Goal: Task Accomplishment & Management: Complete application form

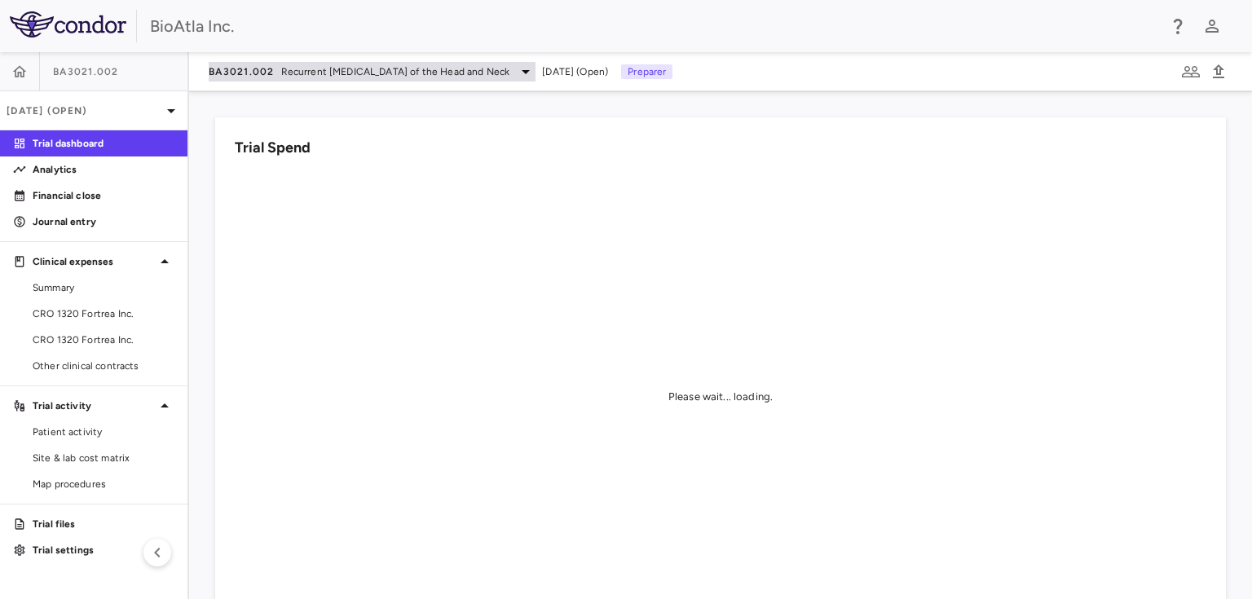
click at [535, 68] on div "BA3021.002 Recurrent [MEDICAL_DATA] of the Head and Neck" at bounding box center [372, 72] width 327 height 20
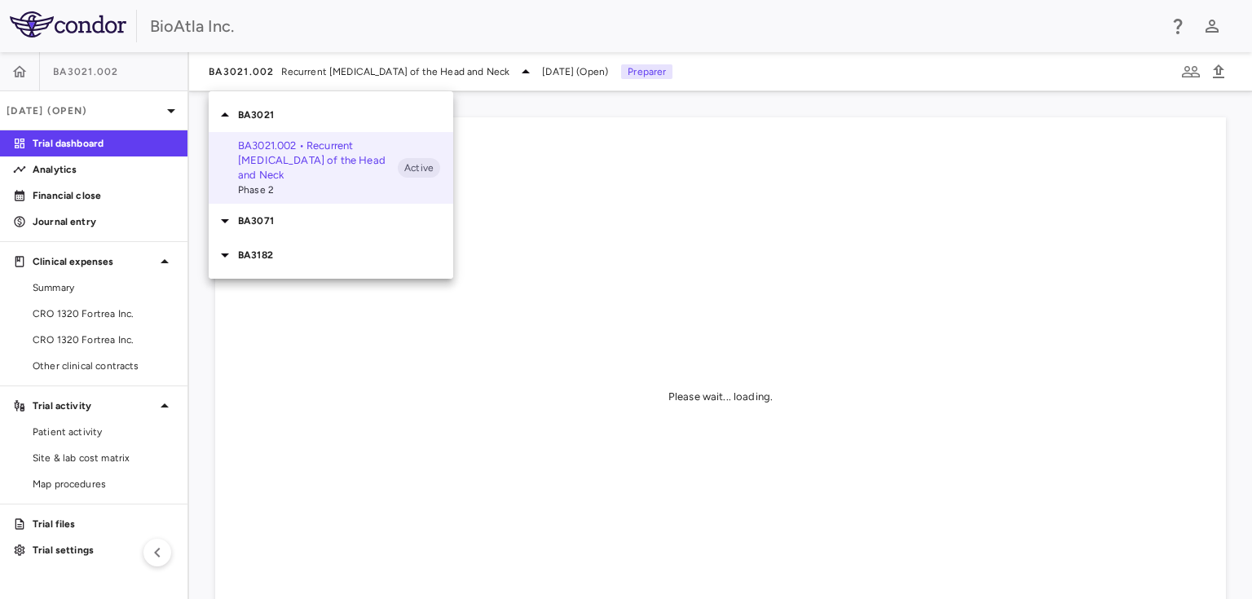
click at [253, 253] on p "BA3182" at bounding box center [345, 255] width 215 height 15
click at [260, 299] on span "Phase 1" at bounding box center [318, 300] width 160 height 15
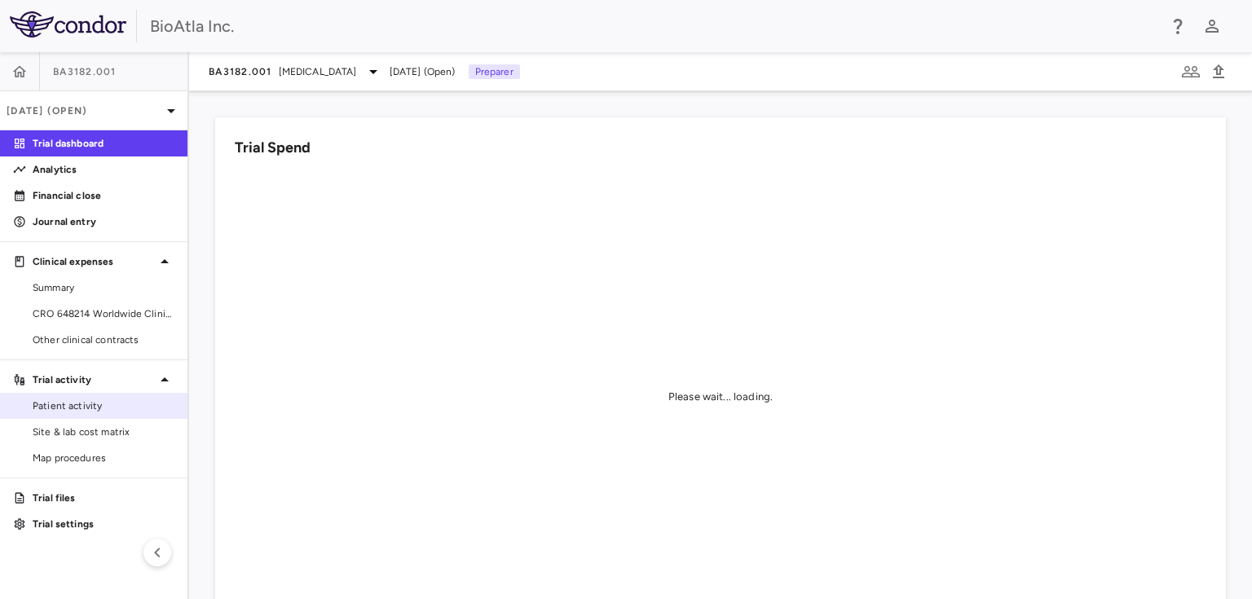
click at [81, 407] on span "Patient activity" at bounding box center [104, 406] width 142 height 15
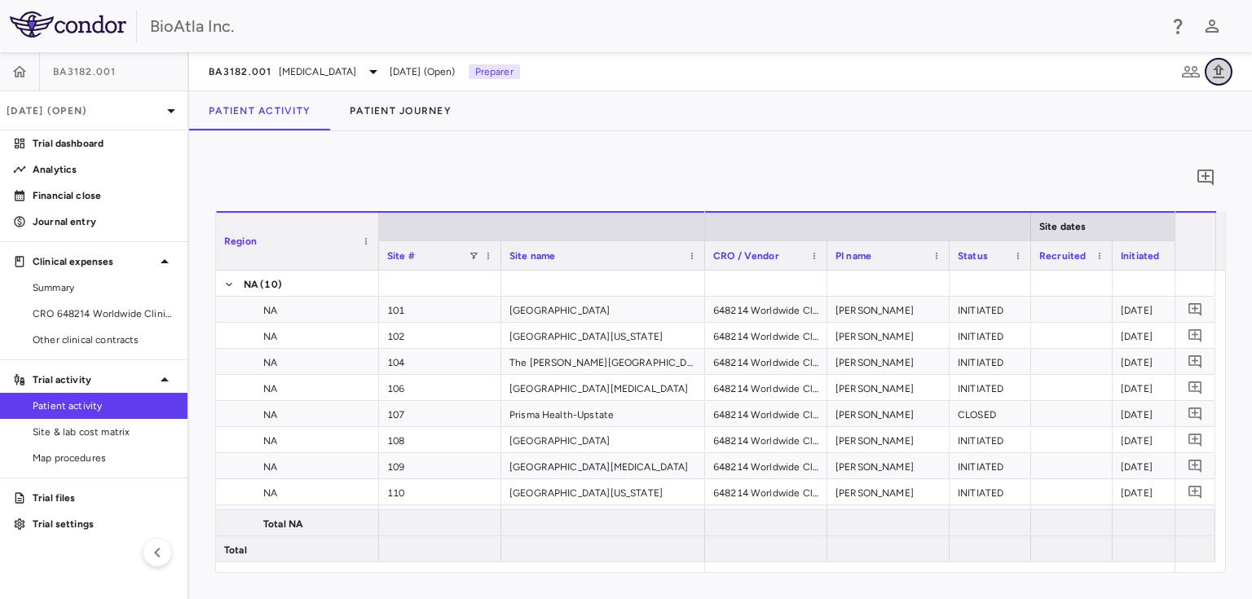
click at [1213, 67] on icon "button" at bounding box center [1219, 72] width 20 height 20
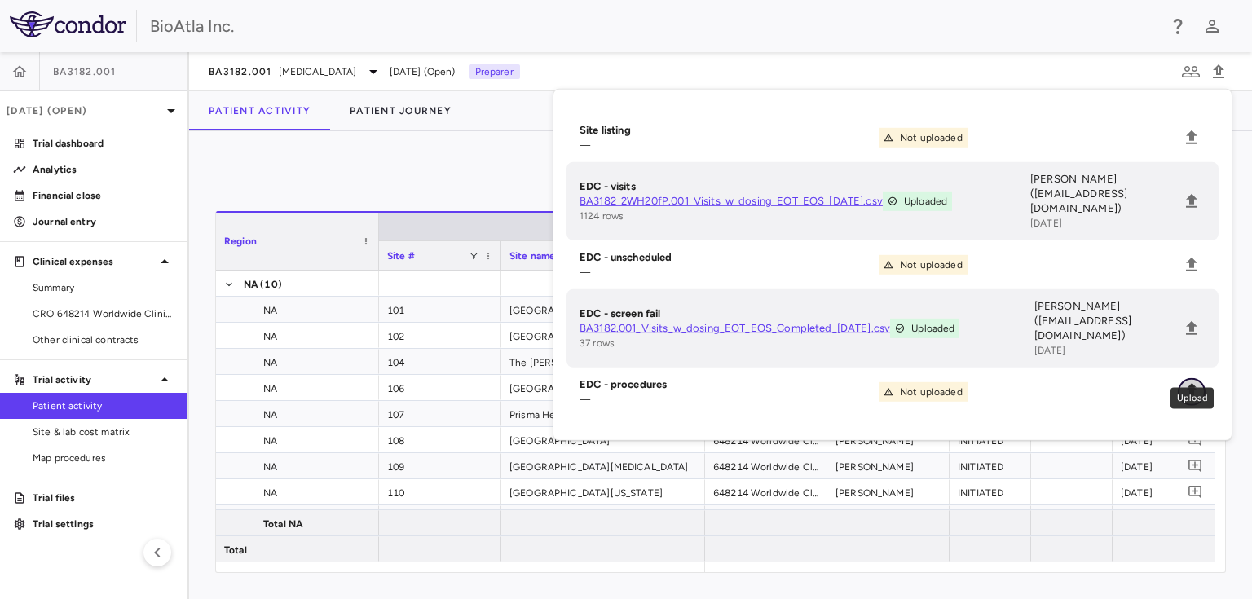
click at [1193, 385] on icon "Upload" at bounding box center [1191, 392] width 11 height 14
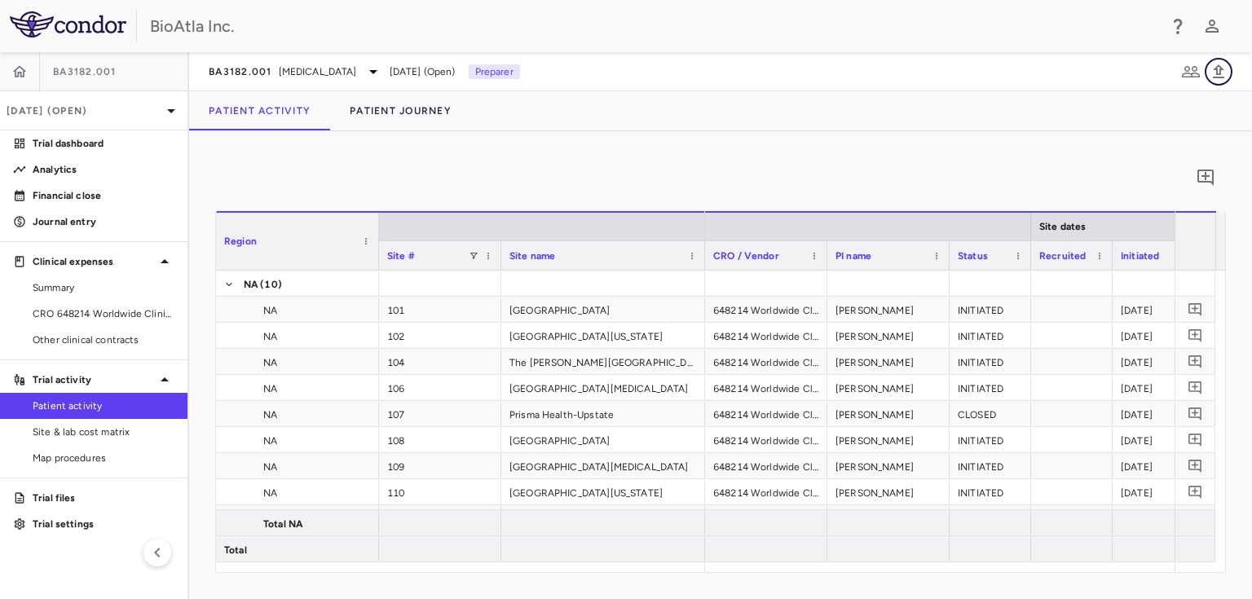
click at [1213, 66] on icon "button" at bounding box center [1219, 72] width 20 height 20
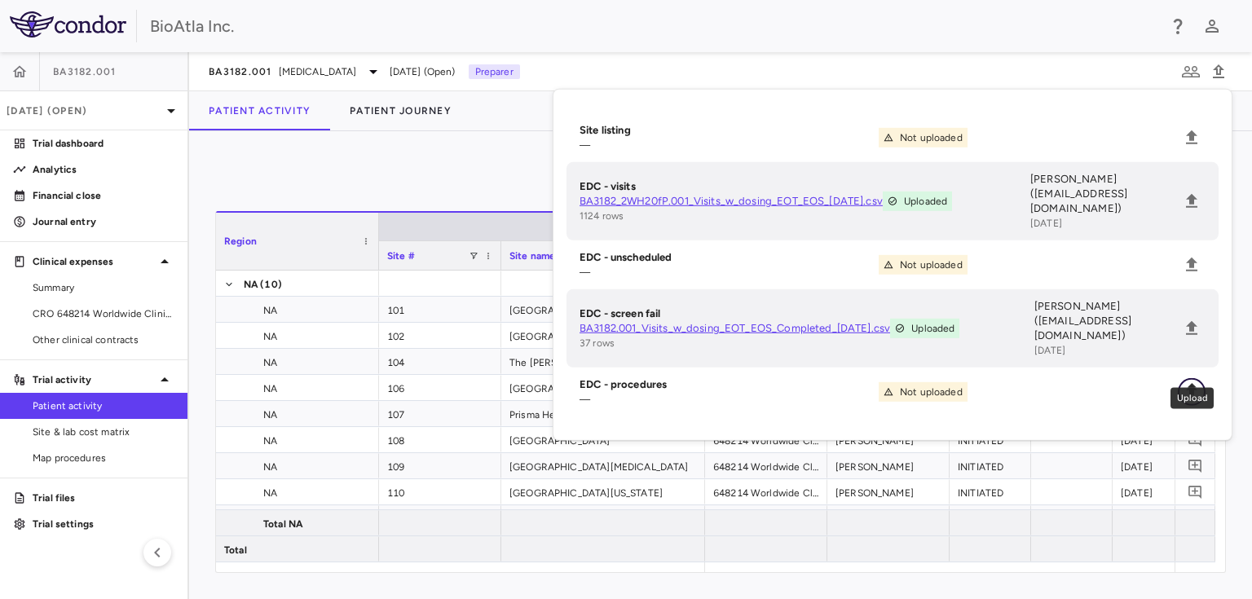
click at [1191, 385] on icon "Upload" at bounding box center [1191, 392] width 11 height 14
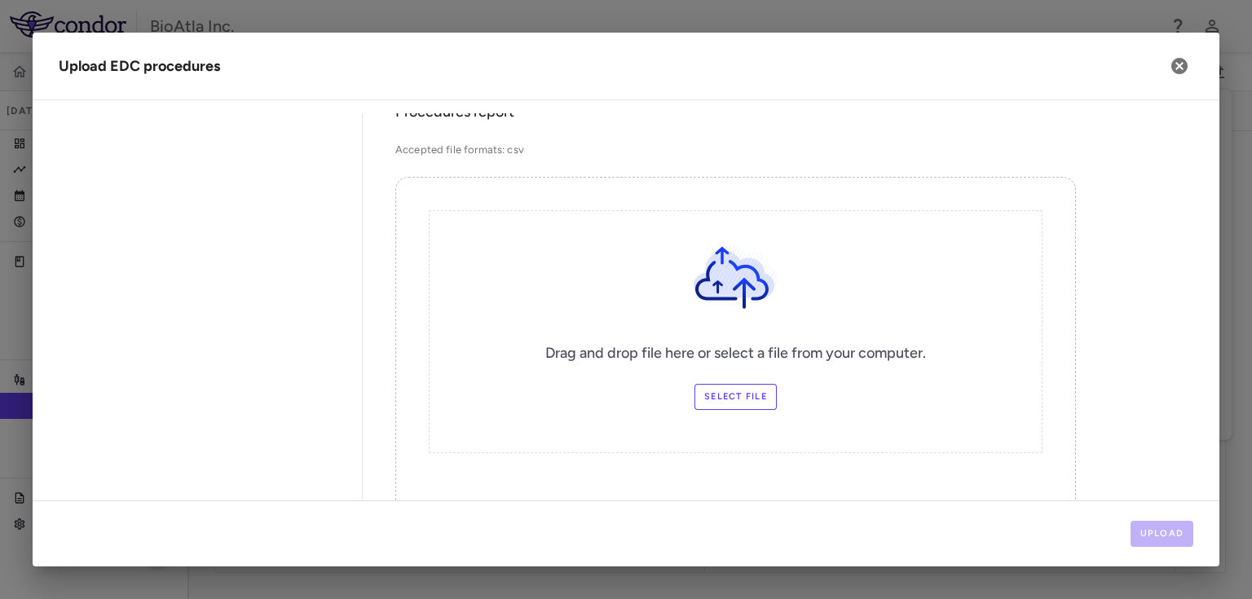
scroll to position [287, 0]
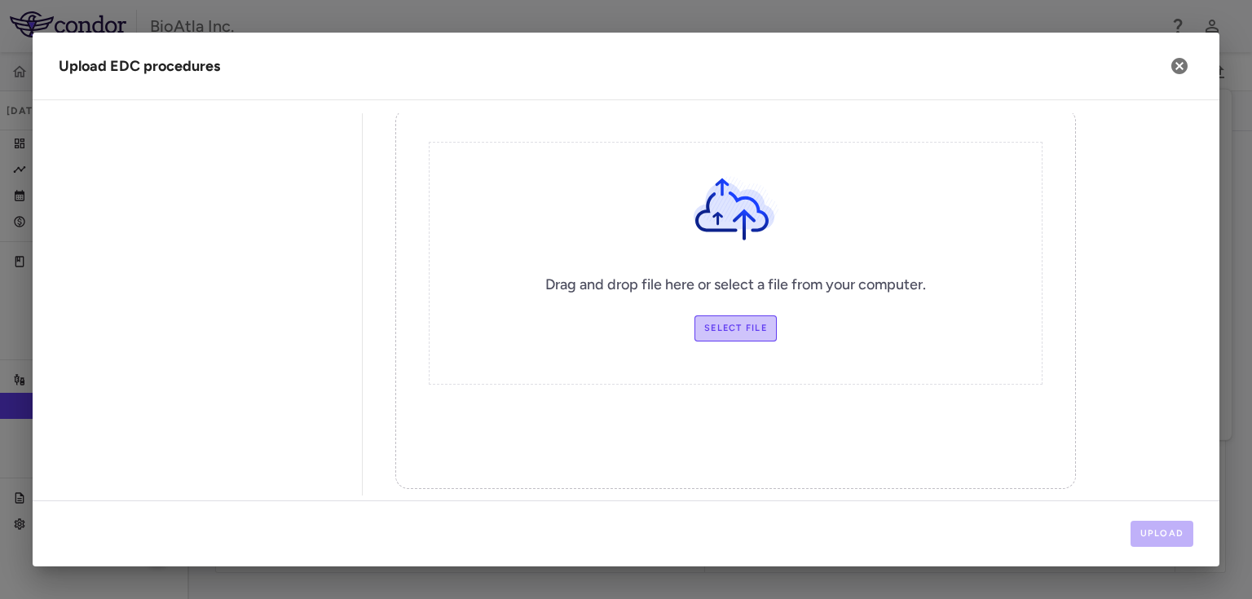
click at [746, 322] on label "Select file" at bounding box center [735, 328] width 82 height 26
click at [0, 0] on input "Select file" at bounding box center [0, 0] width 0 height 0
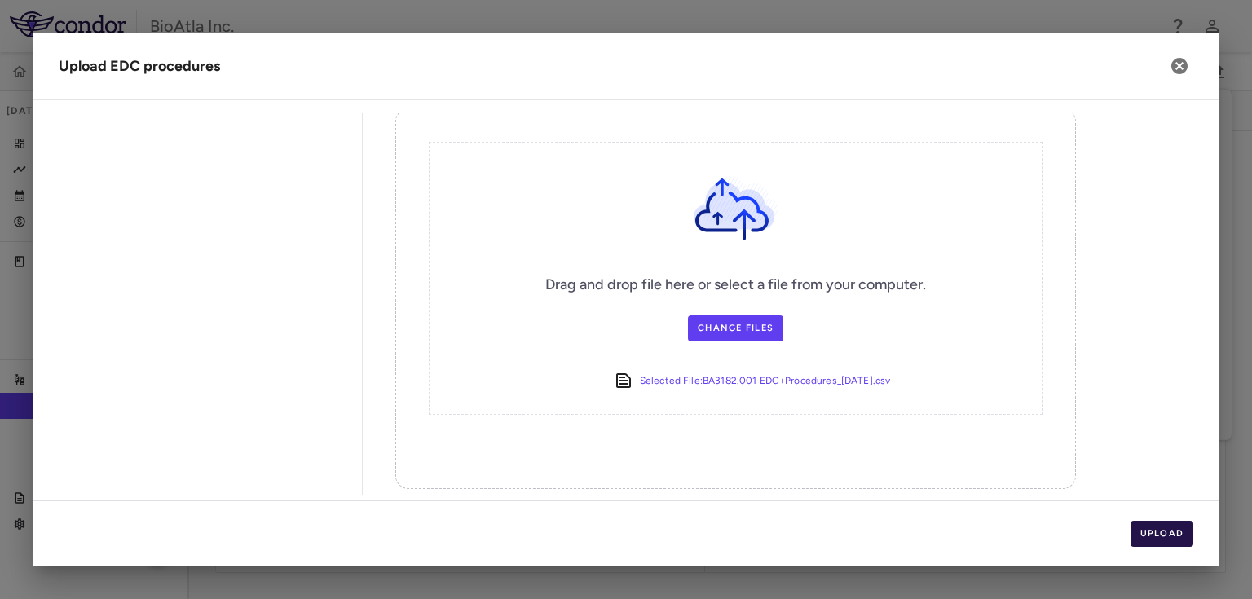
click at [1151, 526] on button "Upload" at bounding box center [1162, 534] width 64 height 26
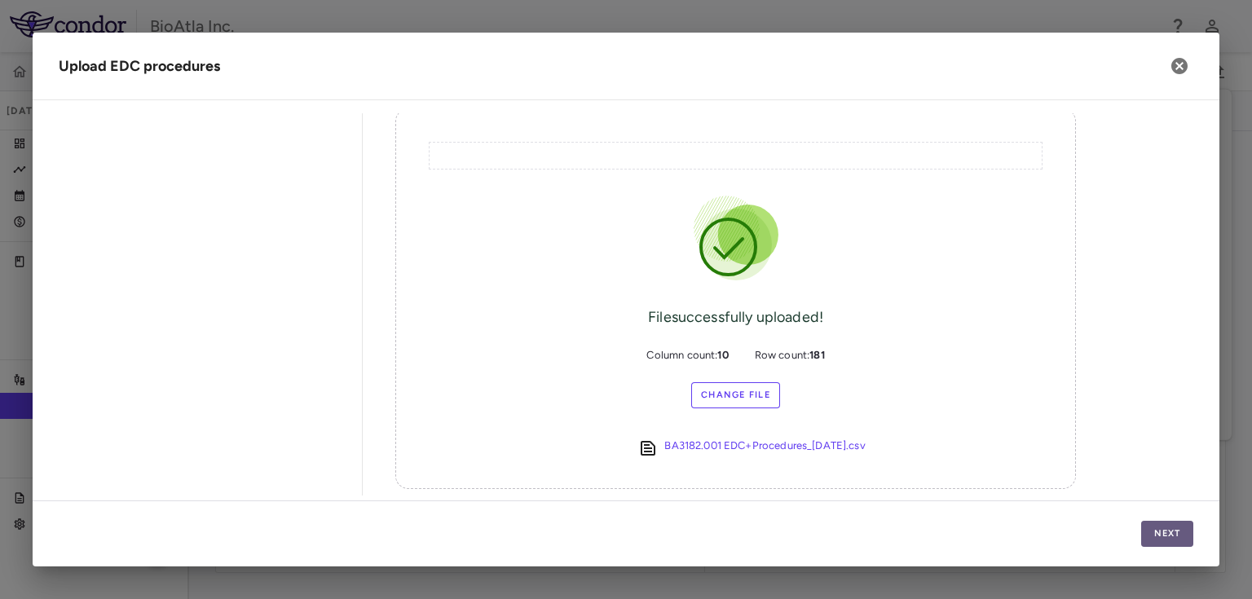
click at [1169, 531] on button "Next" at bounding box center [1167, 534] width 52 height 26
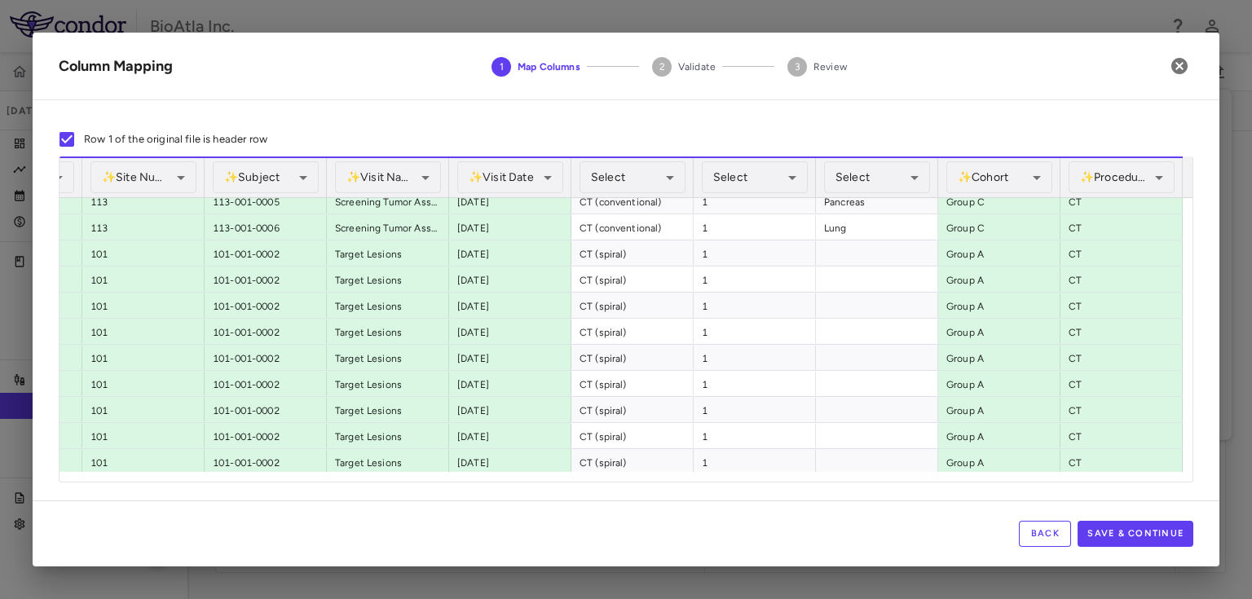
scroll to position [0, 0]
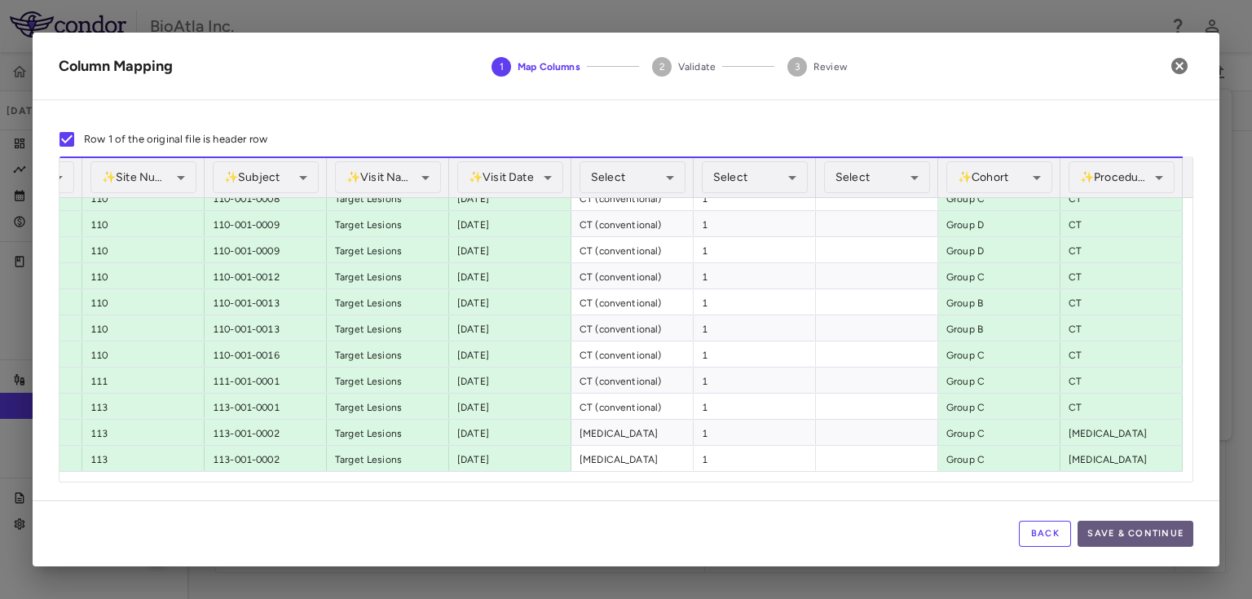
click at [1156, 531] on button "Save & Continue" at bounding box center [1135, 534] width 116 height 26
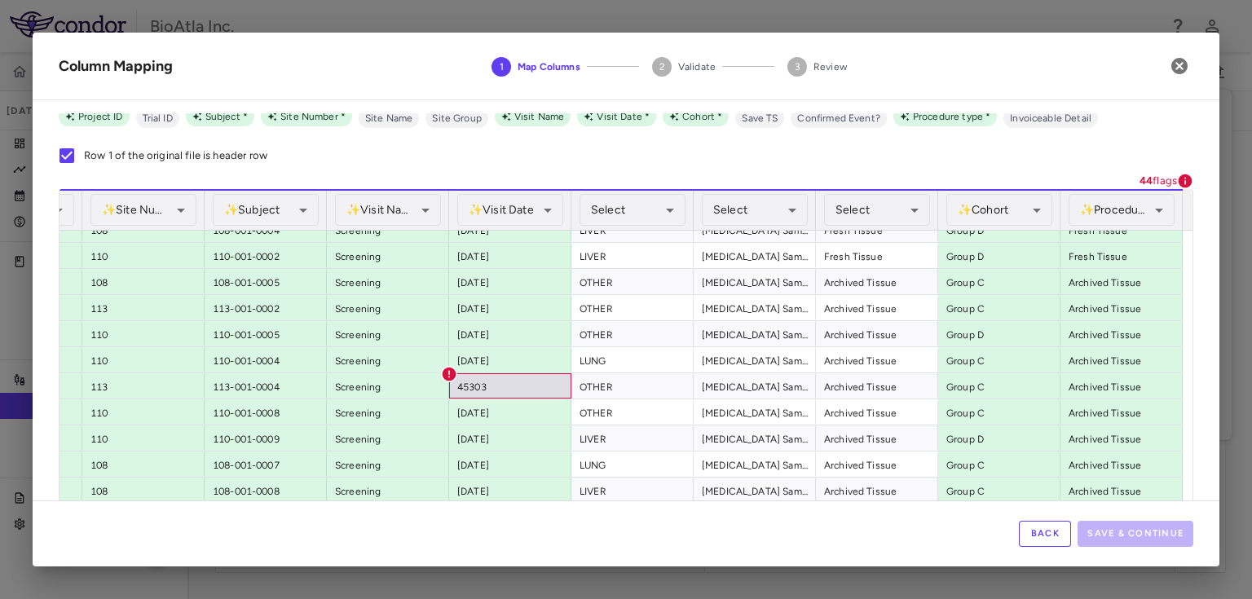
click at [1045, 532] on button "Back" at bounding box center [1045, 534] width 52 height 26
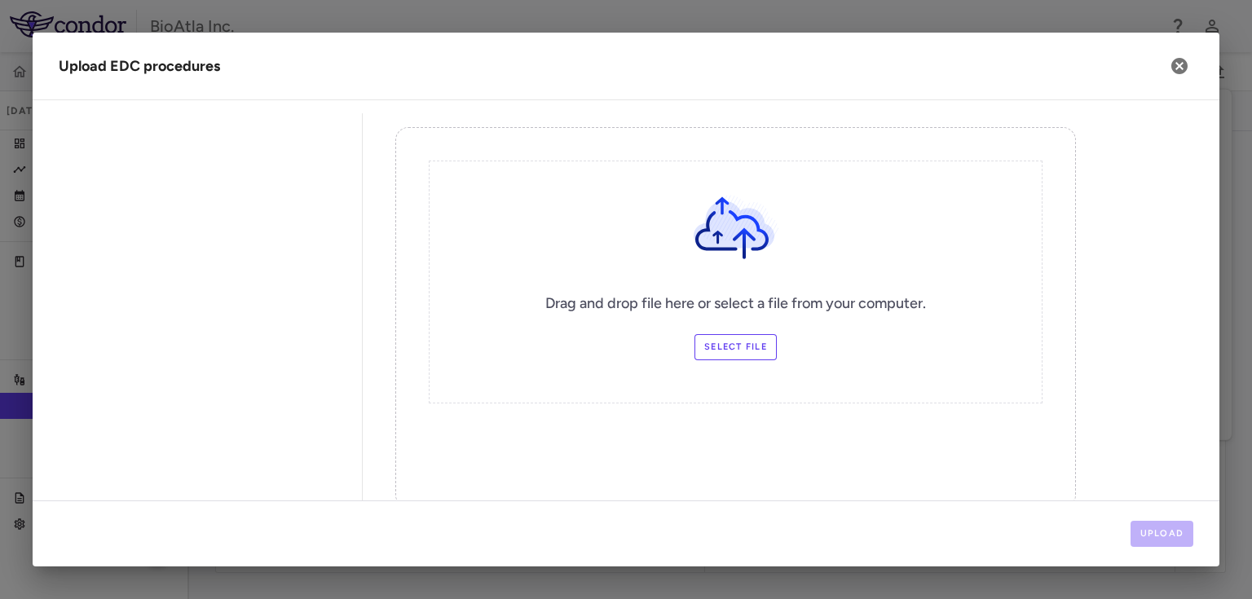
scroll to position [300, 0]
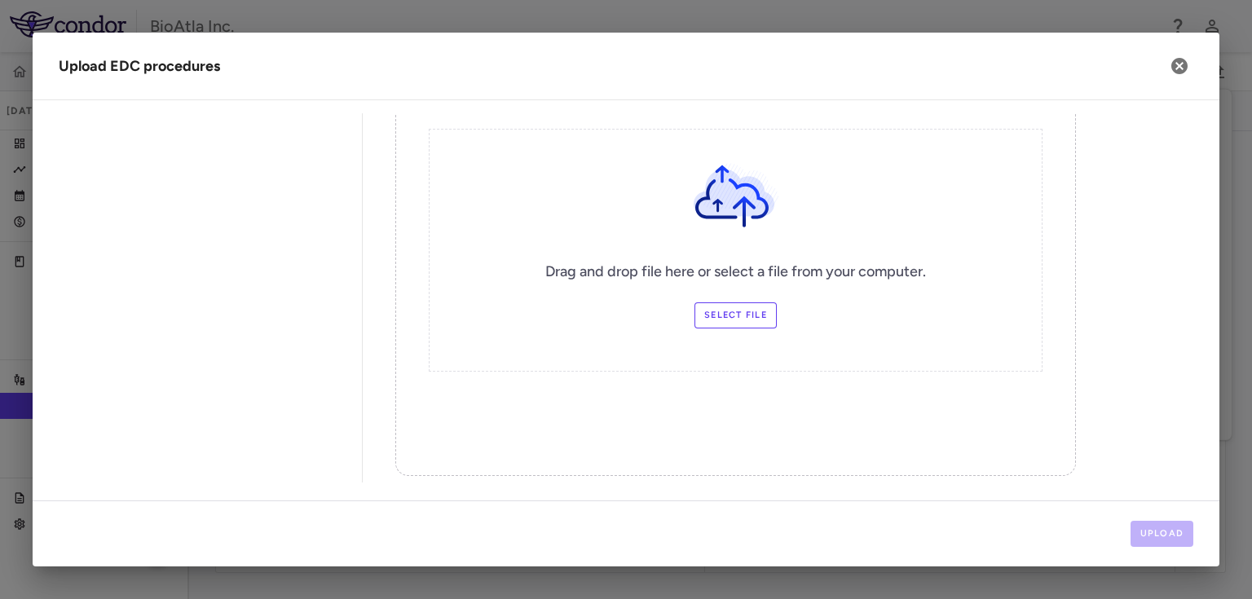
click at [738, 315] on label "Select file" at bounding box center [735, 315] width 82 height 26
click at [0, 0] on input "Select file" at bounding box center [0, 0] width 0 height 0
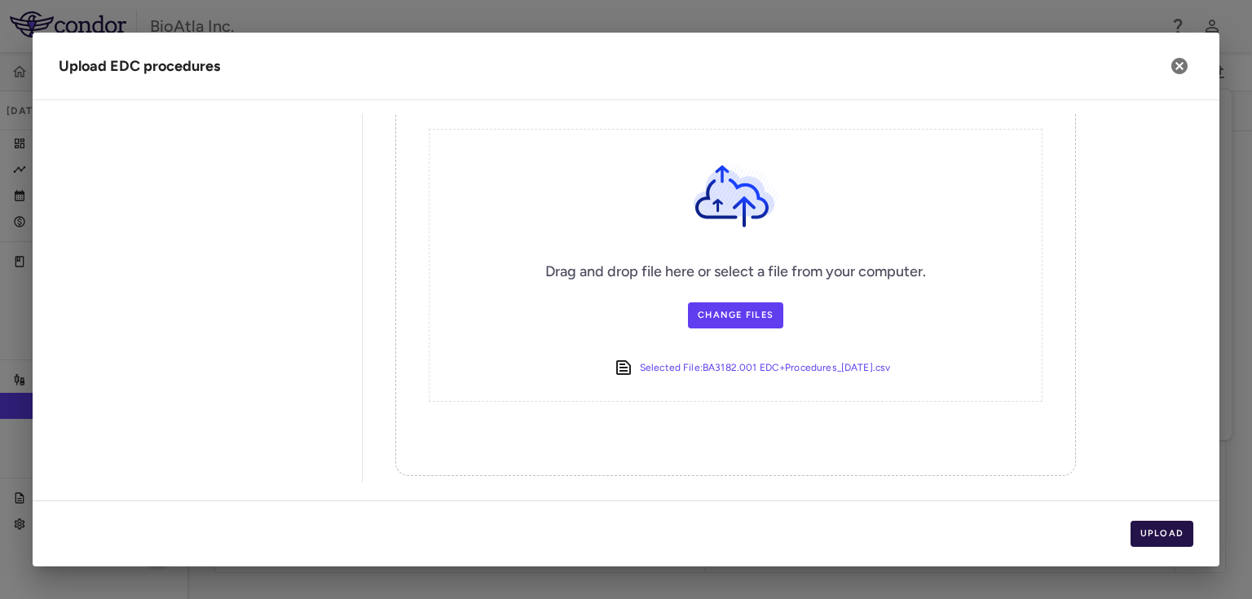
click at [1160, 535] on button "Upload" at bounding box center [1162, 534] width 64 height 26
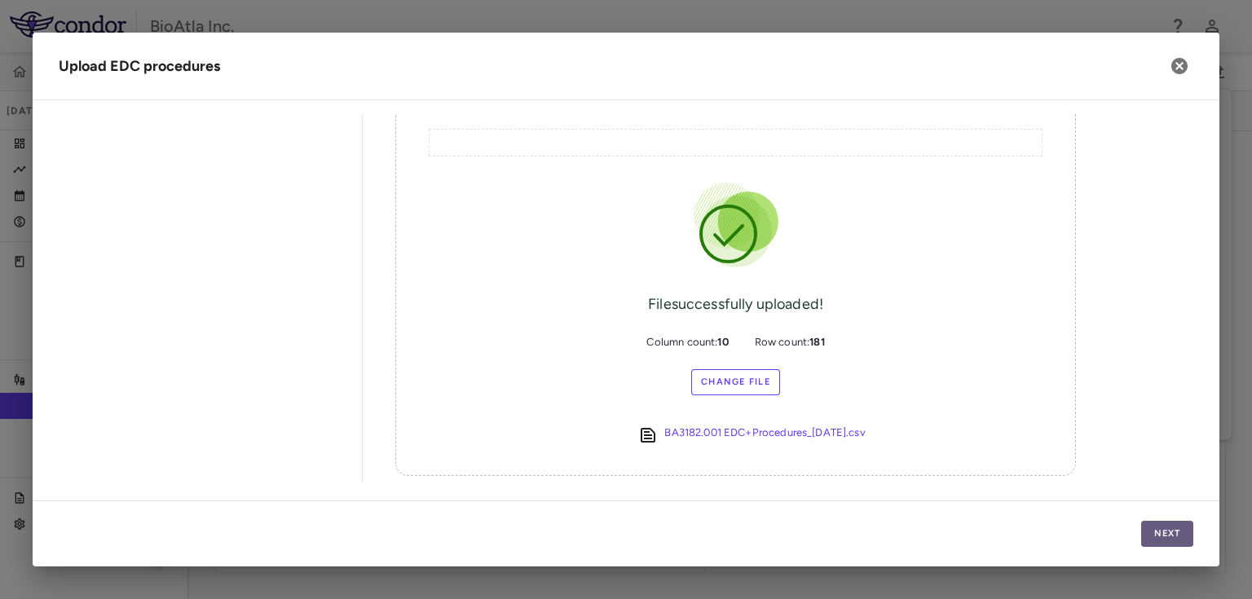
click at [1174, 533] on button "Next" at bounding box center [1167, 534] width 52 height 26
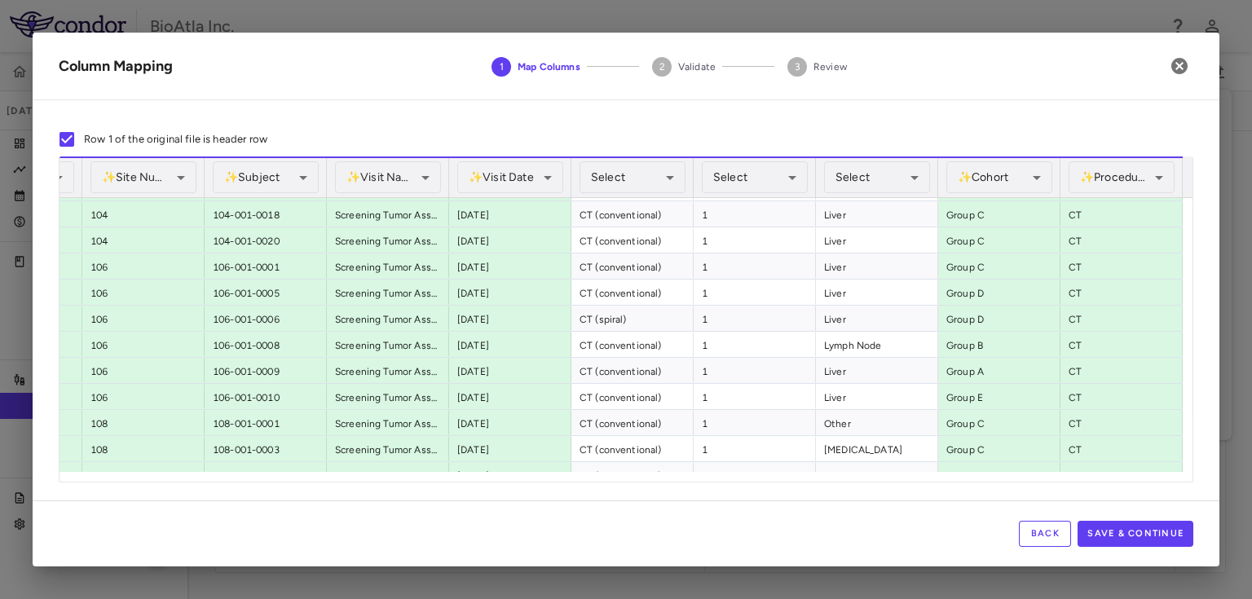
scroll to position [2161, 0]
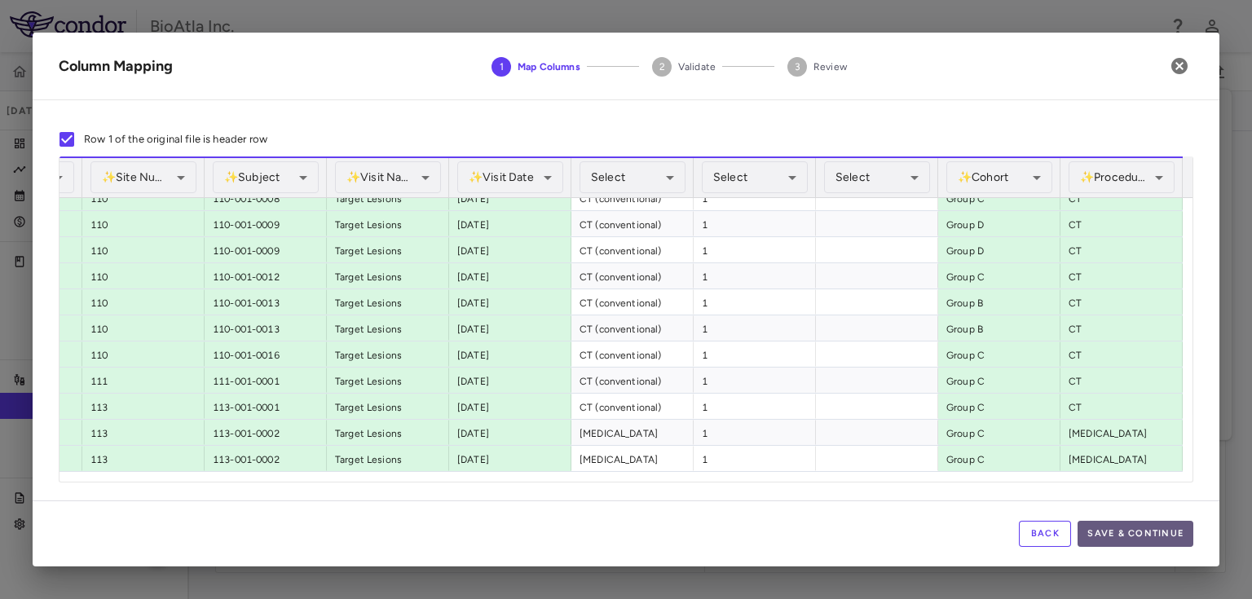
click at [1147, 540] on button "Save & Continue" at bounding box center [1135, 534] width 116 height 26
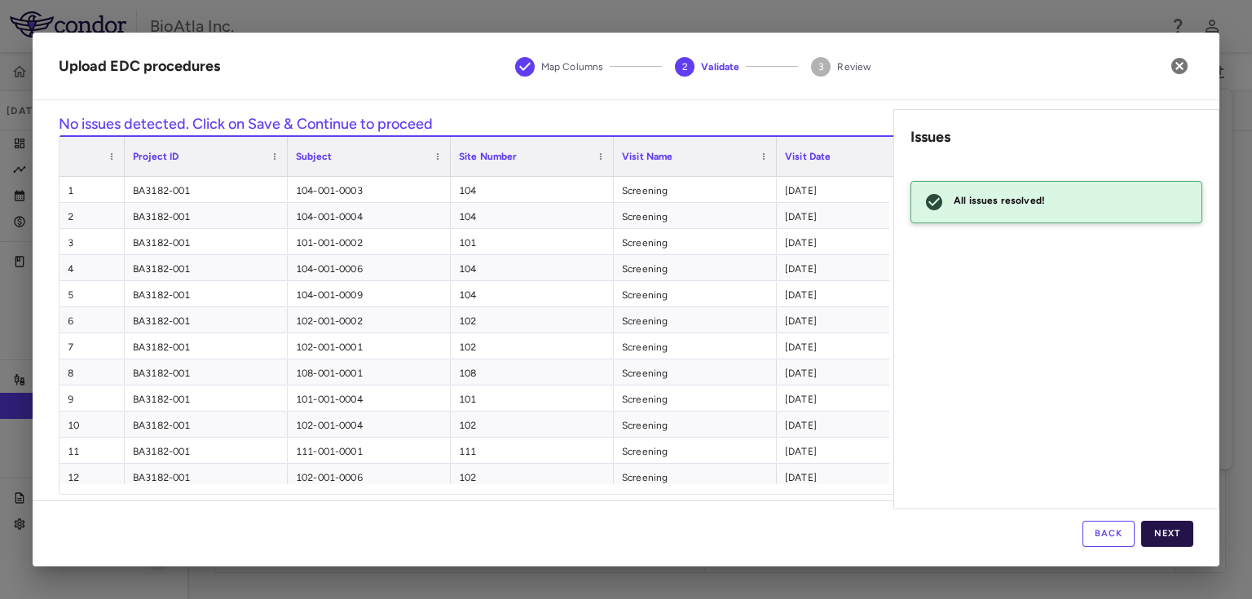
click at [1170, 538] on button "Next" at bounding box center [1167, 534] width 52 height 26
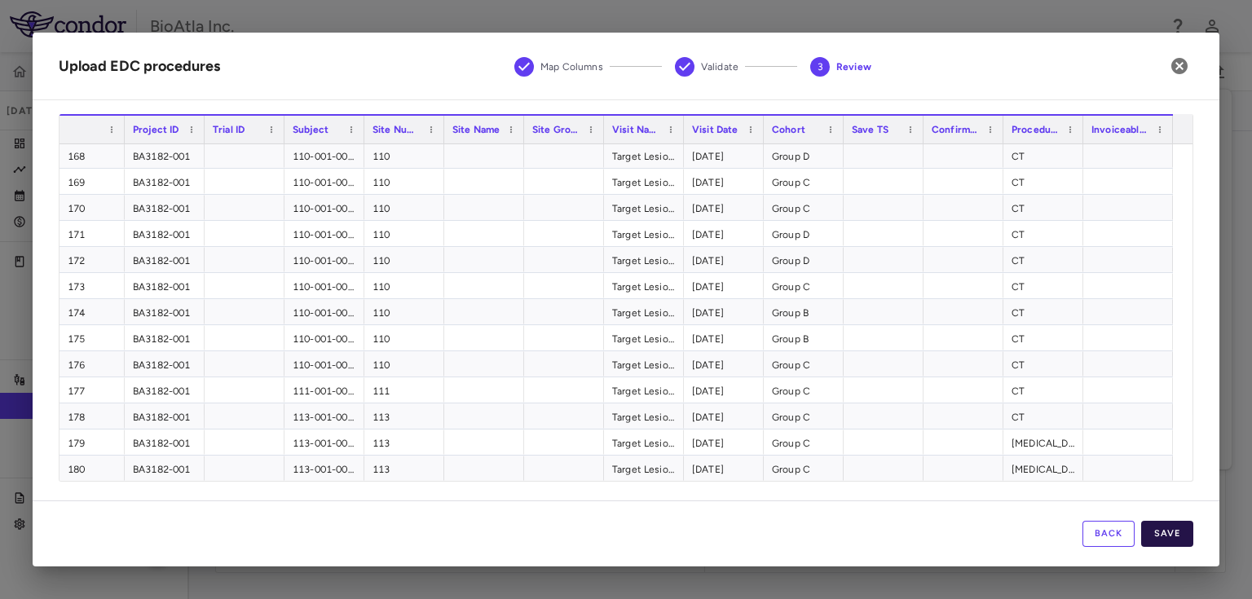
click at [1156, 536] on button "Save" at bounding box center [1167, 534] width 52 height 26
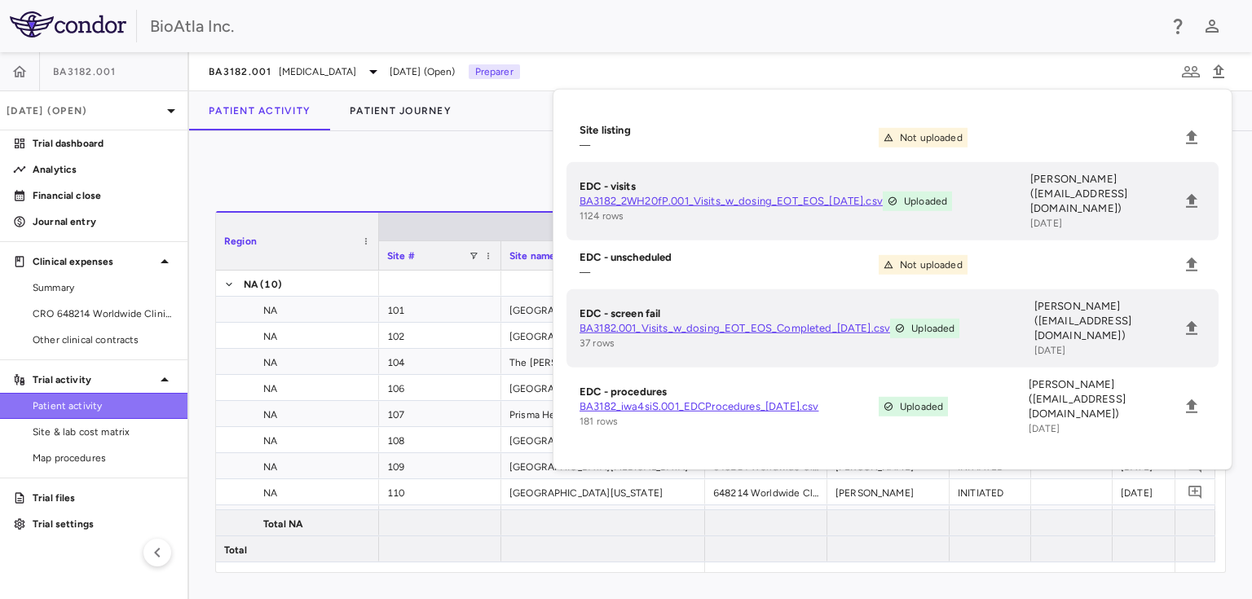
click at [82, 406] on span "Patient activity" at bounding box center [104, 406] width 142 height 15
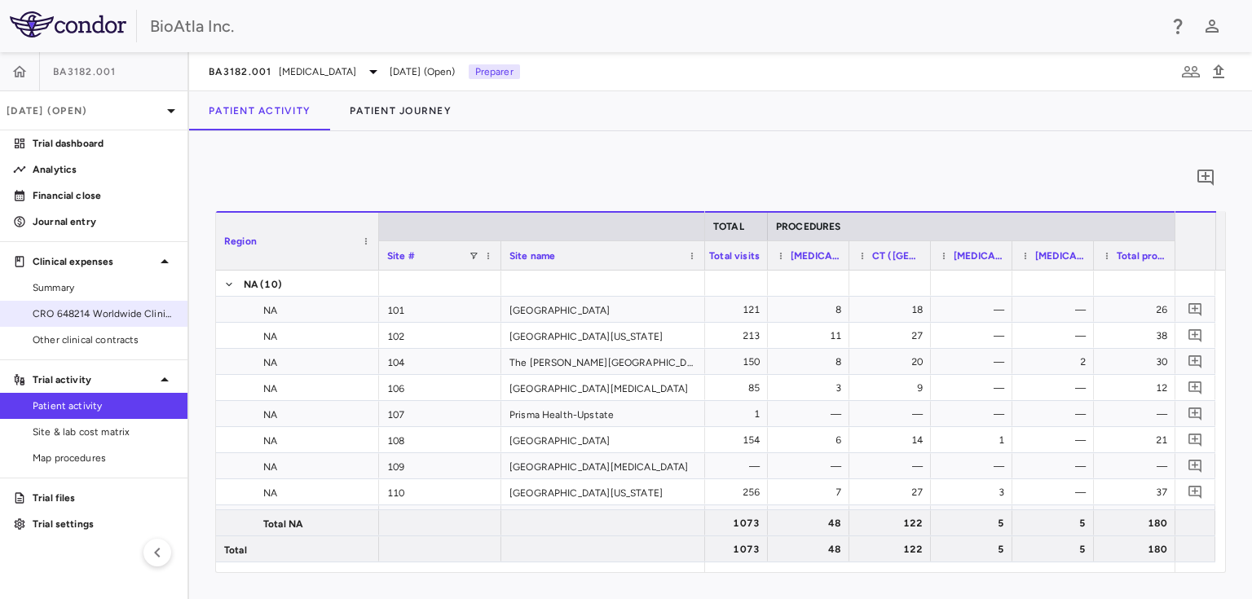
click at [61, 308] on span "CRO 648214 Worldwide Clinical Trials Holdings, Inc." at bounding box center [104, 313] width 142 height 15
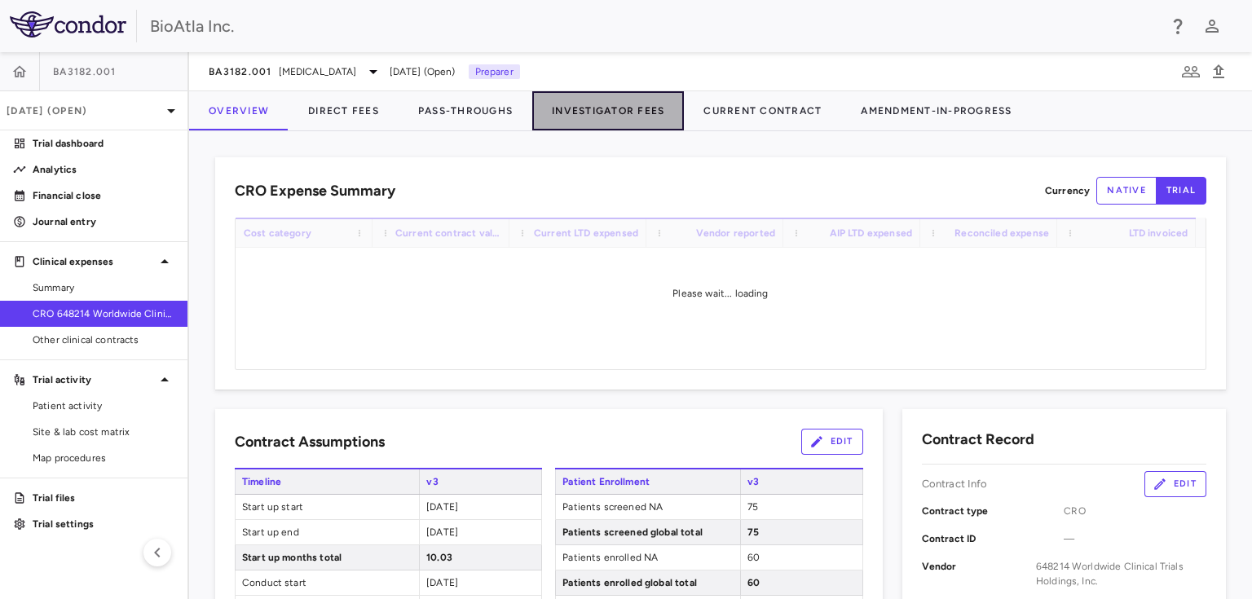
click at [609, 103] on button "Investigator Fees" at bounding box center [608, 110] width 152 height 39
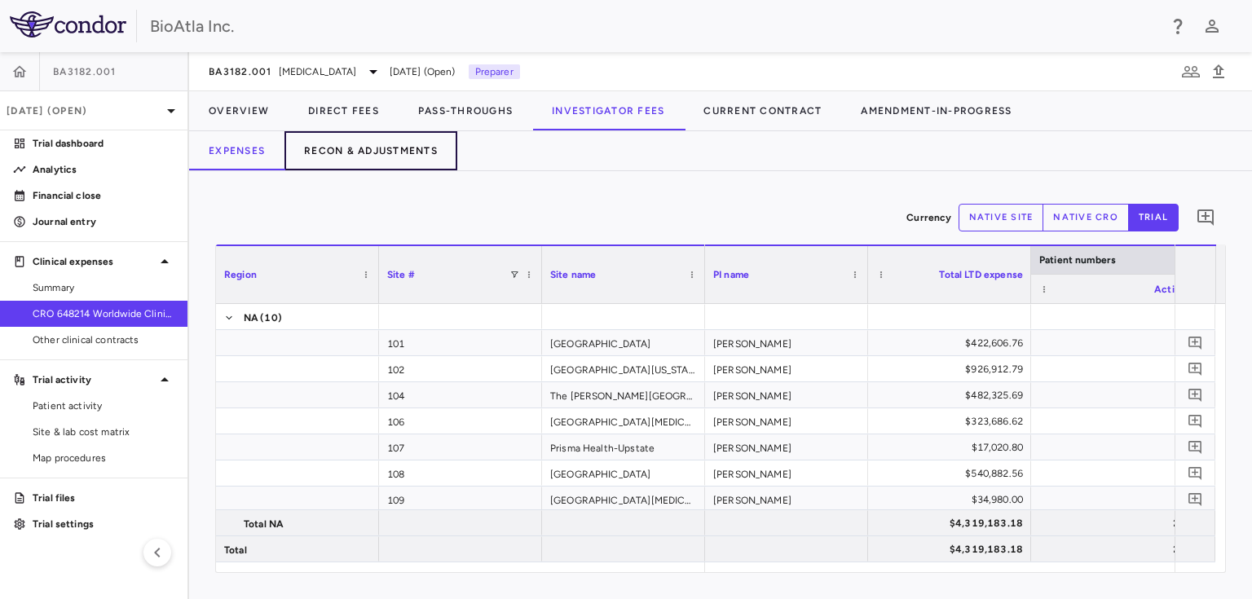
click at [362, 152] on button "Recon & Adjustments" at bounding box center [370, 150] width 173 height 39
